Goal: Browse casually: Explore the website without a specific task or goal

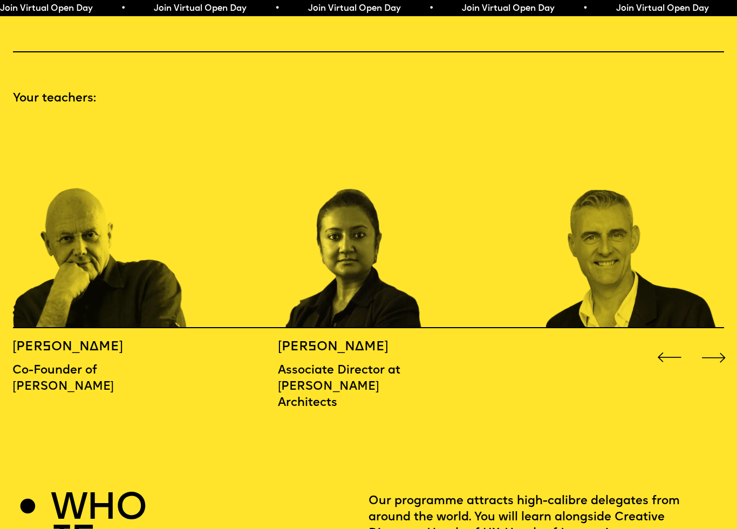
scroll to position [1092, 0]
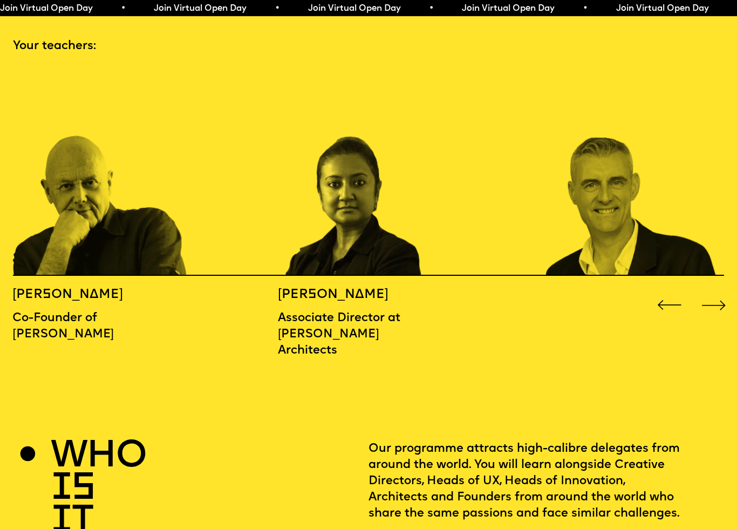
click at [726, 290] on div "Next slide" at bounding box center [714, 305] width 30 height 30
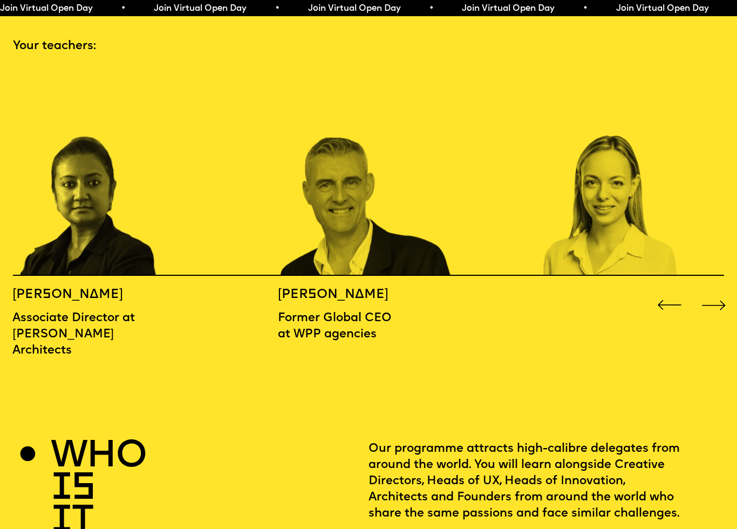
click at [715, 293] on div "Next slide" at bounding box center [714, 305] width 30 height 30
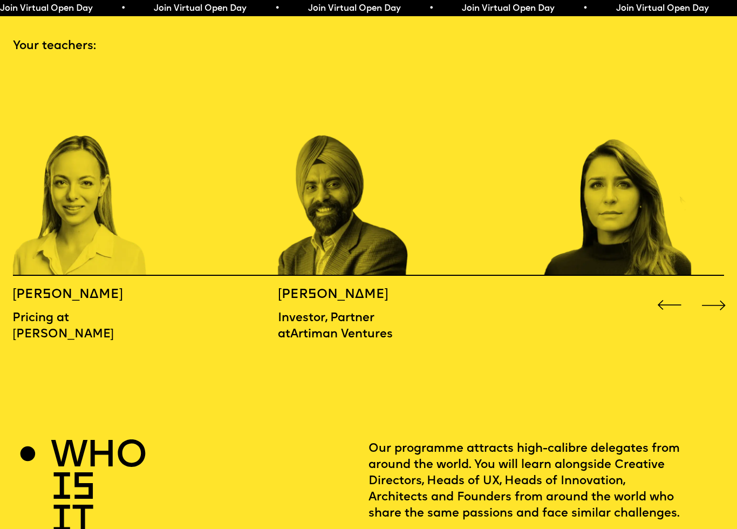
click at [659, 291] on div "Previous slide" at bounding box center [670, 305] width 30 height 30
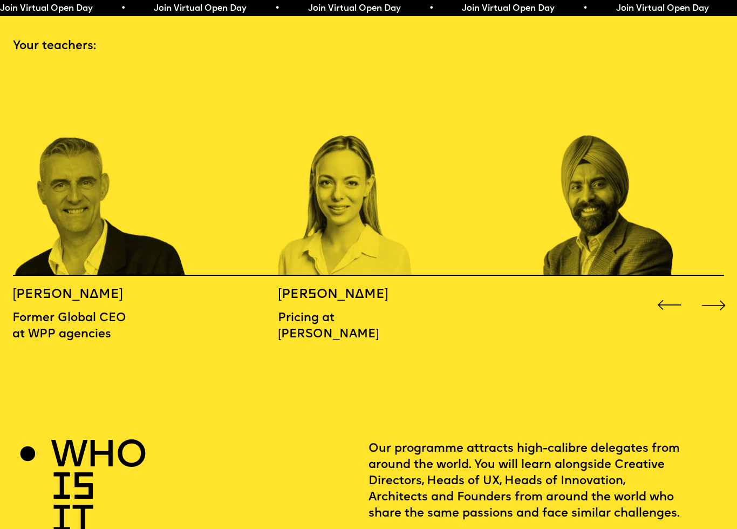
click at [695, 290] on div at bounding box center [692, 305] width 74 height 30
click at [711, 290] on div "Next slide" at bounding box center [714, 305] width 30 height 30
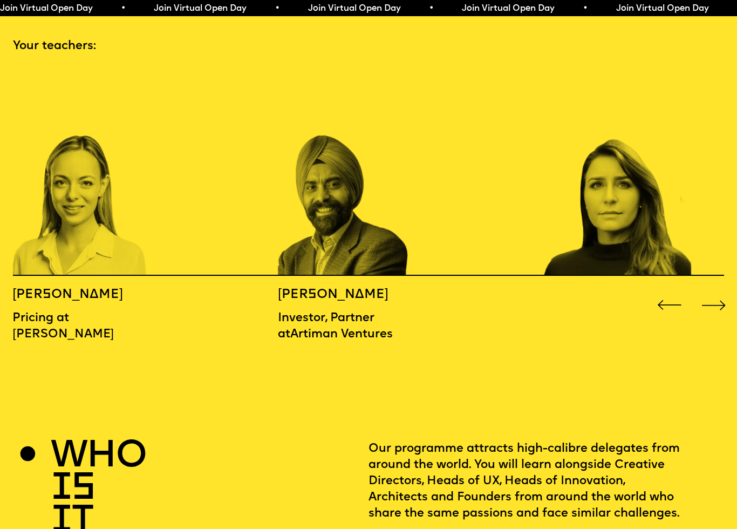
click at [715, 290] on div "Next slide" at bounding box center [714, 305] width 30 height 30
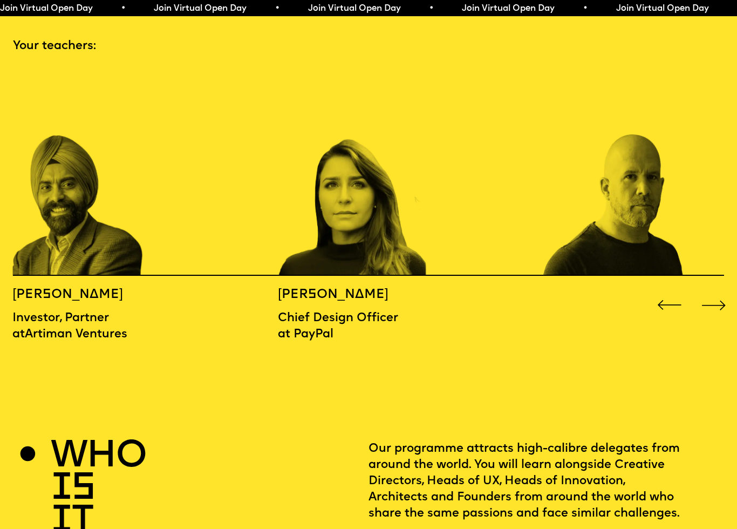
click at [711, 290] on div "Next slide" at bounding box center [714, 305] width 30 height 30
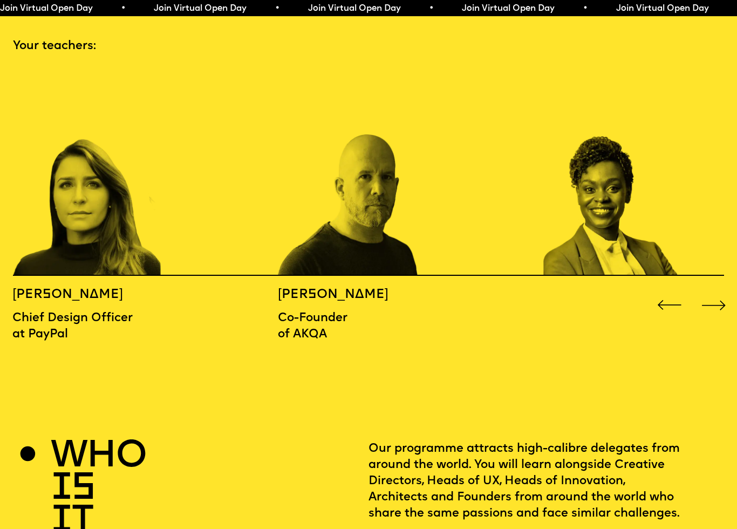
click at [717, 290] on div "Next slide" at bounding box center [714, 305] width 30 height 30
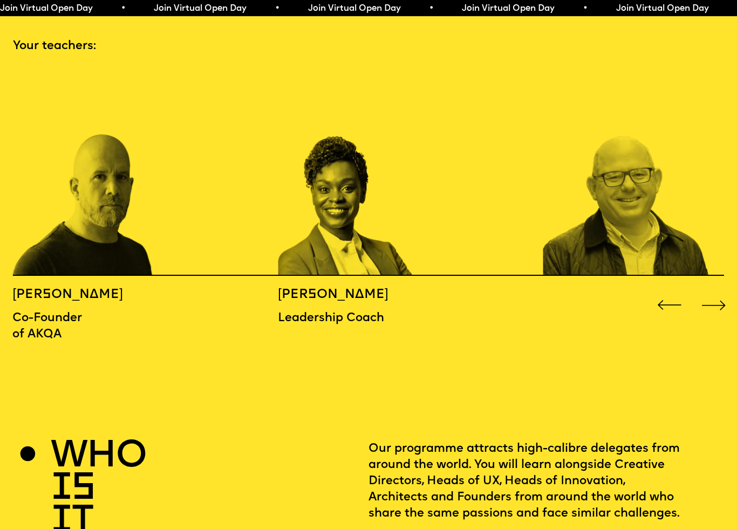
click at [710, 290] on div "Next slide" at bounding box center [714, 305] width 30 height 30
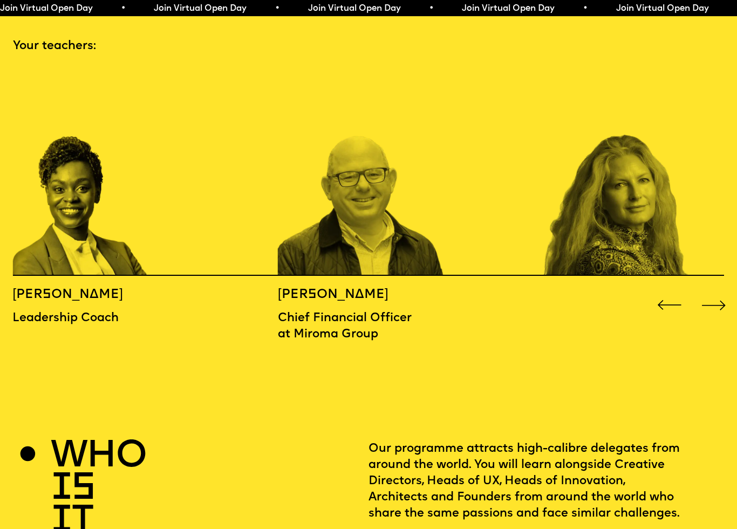
click at [719, 290] on div "Next slide" at bounding box center [714, 305] width 30 height 30
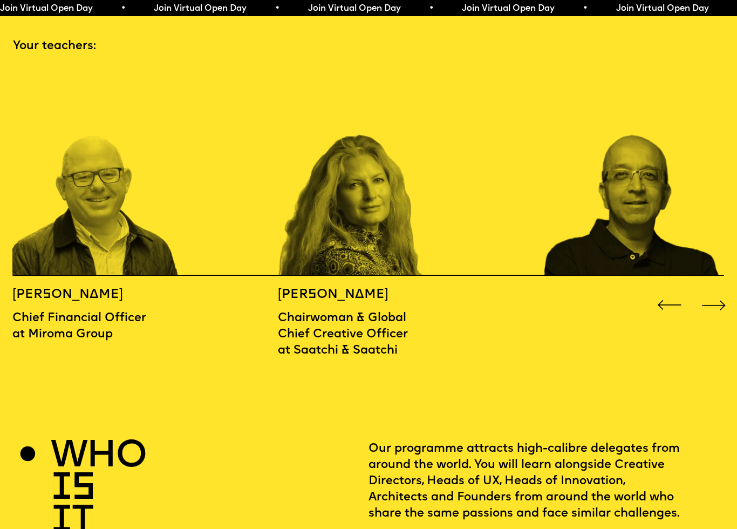
click at [720, 290] on div "Next slide" at bounding box center [714, 305] width 30 height 30
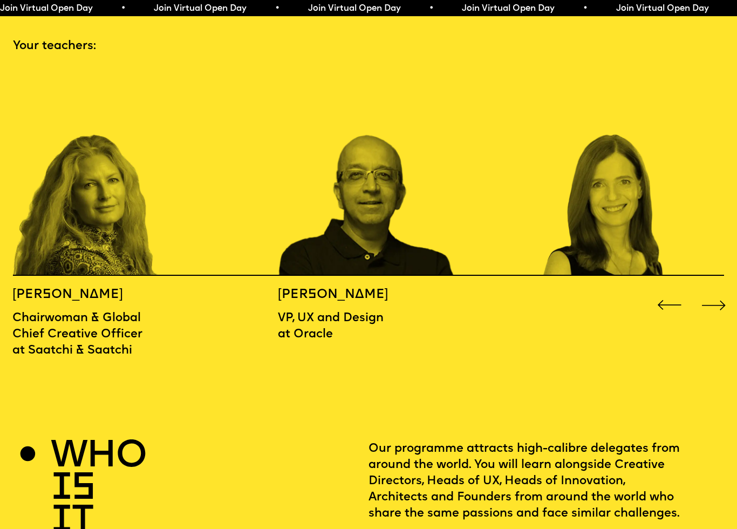
click at [716, 290] on div "Next slide" at bounding box center [714, 305] width 30 height 30
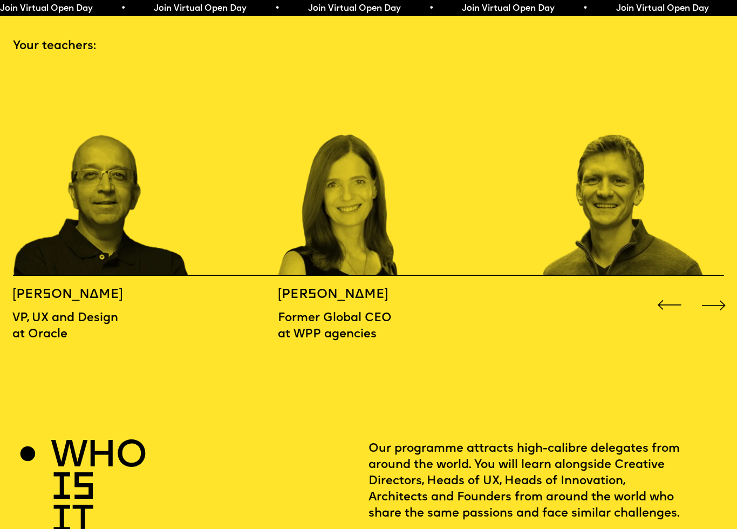
click at [719, 290] on div "Next slide" at bounding box center [714, 305] width 30 height 30
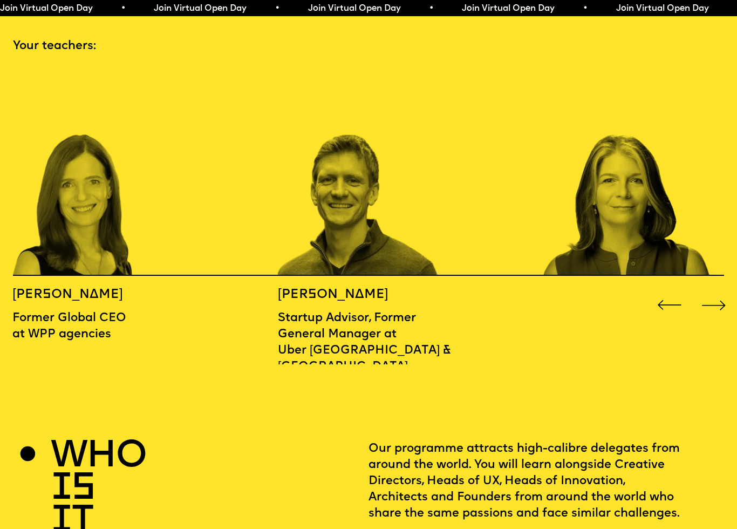
click at [715, 290] on div "Next slide" at bounding box center [714, 305] width 30 height 30
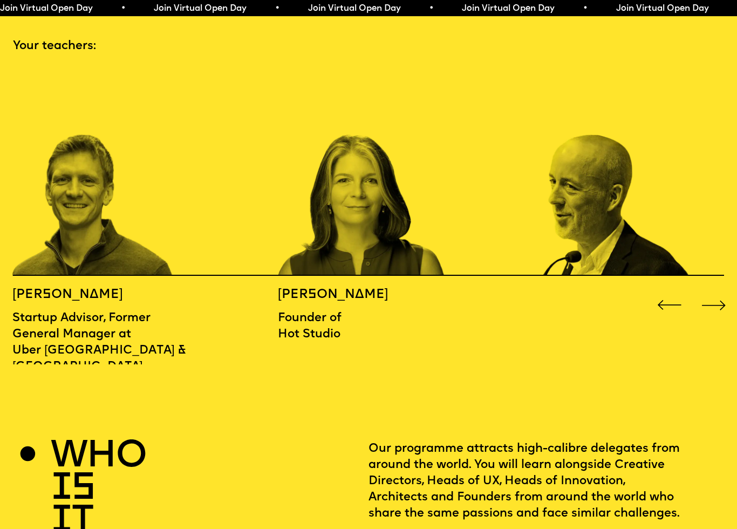
click at [717, 290] on div "Next slide" at bounding box center [714, 305] width 30 height 30
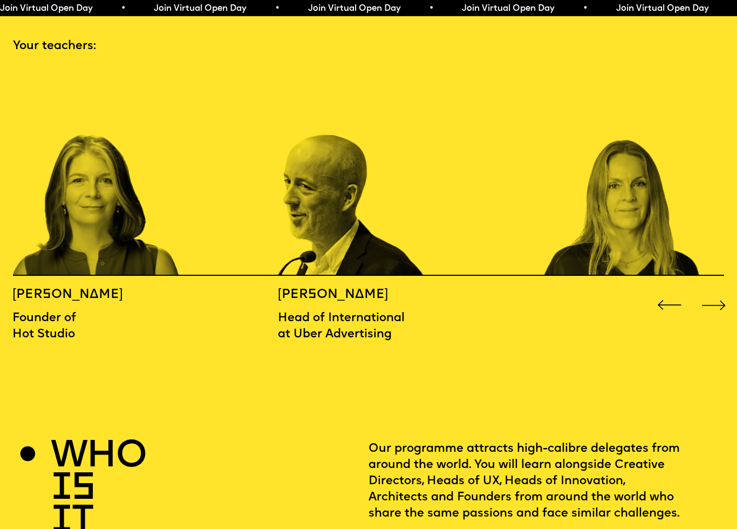
click at [716, 290] on div "Next slide" at bounding box center [714, 305] width 30 height 30
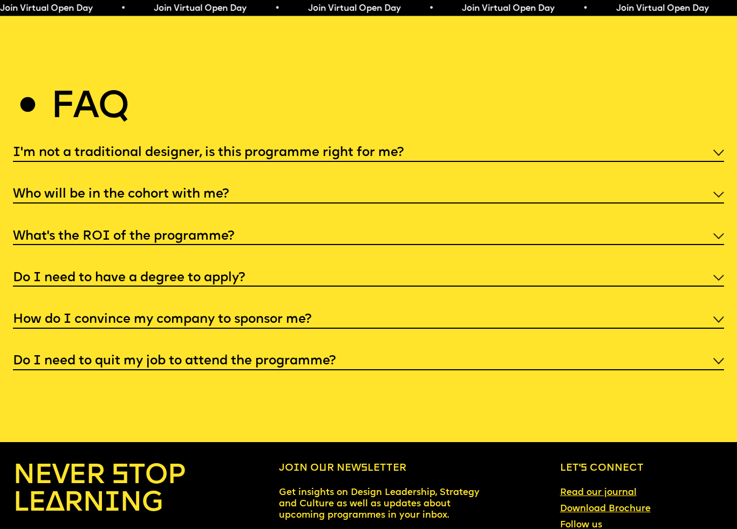
scroll to position [3778, 0]
